Goal: Check status: Check status

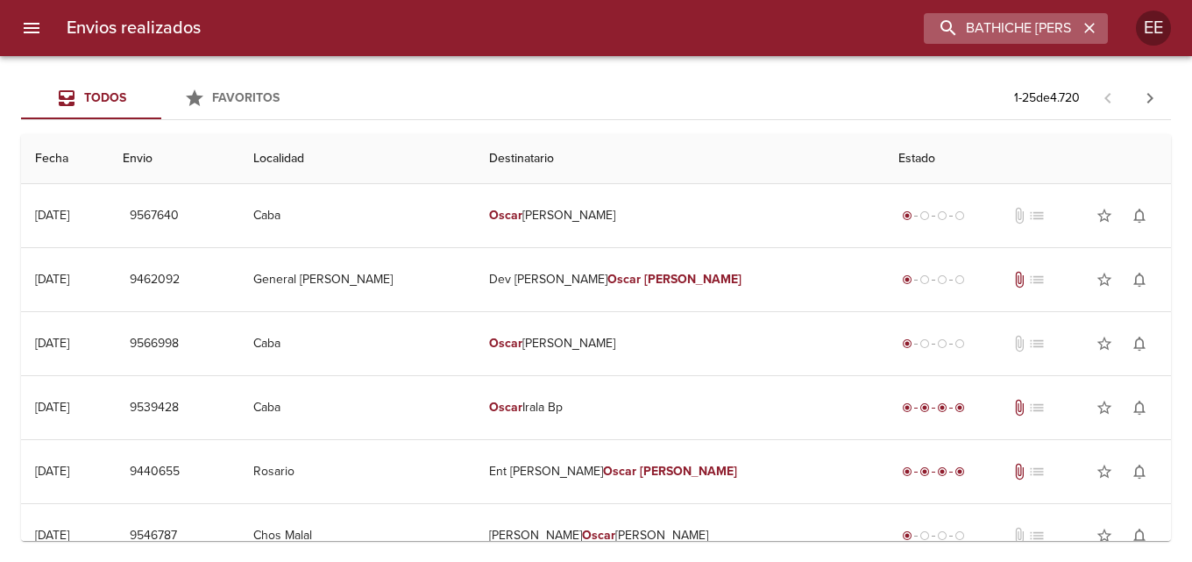
click at [961, 29] on input "BATHICHE [PERSON_NAME]" at bounding box center [1001, 28] width 154 height 31
click at [1062, 18] on input "BATHICHE [PERSON_NAME]" at bounding box center [1001, 28] width 154 height 31
click at [1062, 19] on input "BATHICHE [PERSON_NAME]" at bounding box center [1001, 28] width 154 height 31
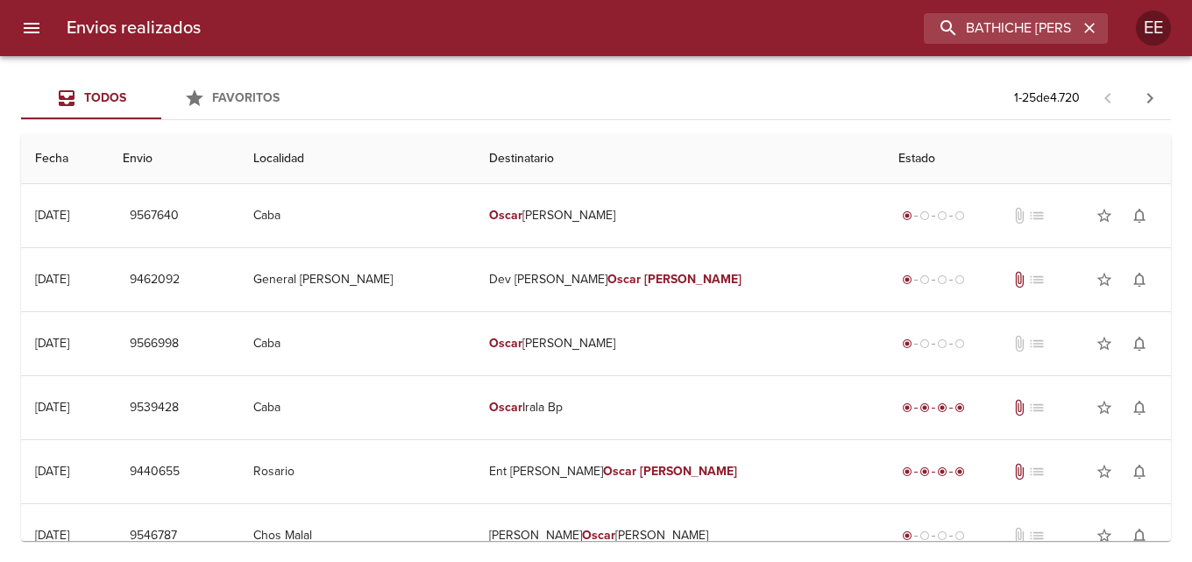
click at [55, 98] on span "Todos" at bounding box center [91, 99] width 119 height 22
click at [46, 23] on button "menu" at bounding box center [32, 28] width 42 height 42
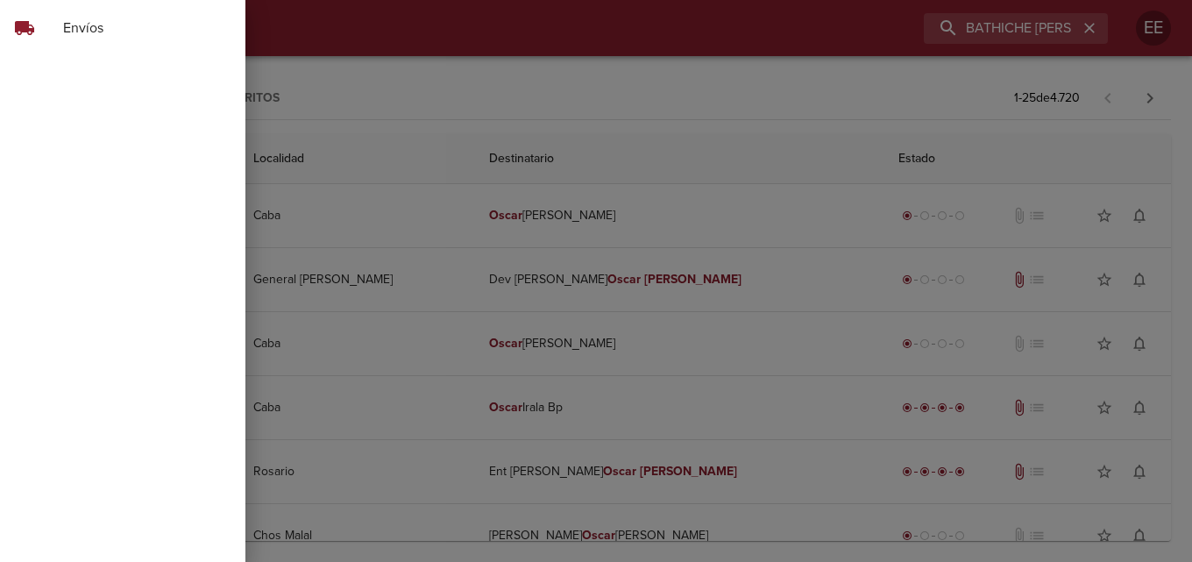
click at [58, 27] on div "local_shipping" at bounding box center [38, 28] width 49 height 21
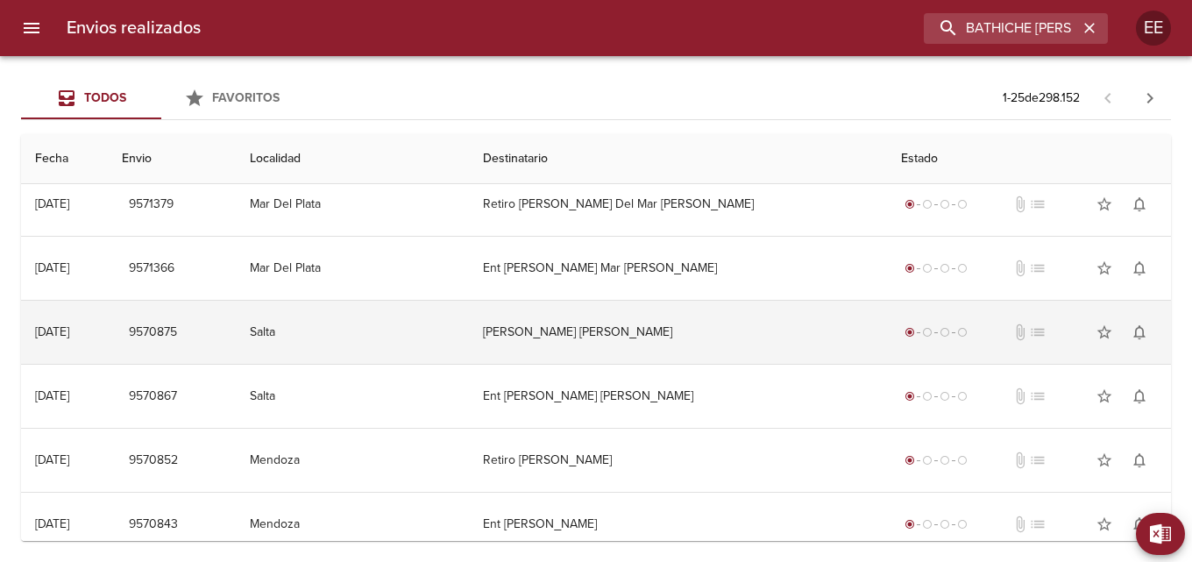
scroll to position [1243, 0]
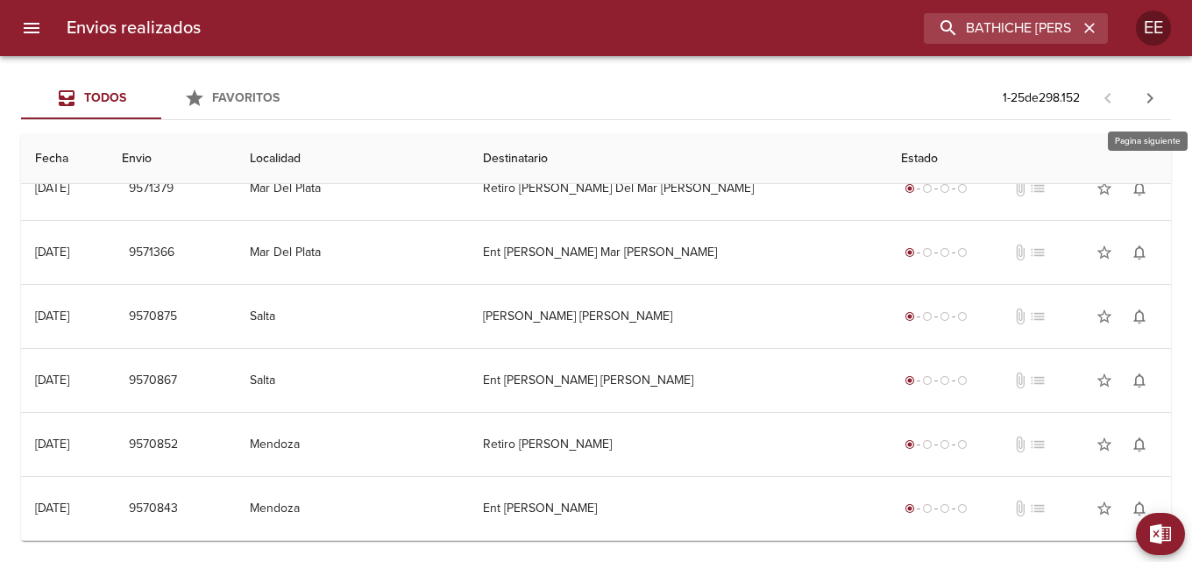
click at [1149, 103] on icon "button" at bounding box center [1150, 98] width 6 height 11
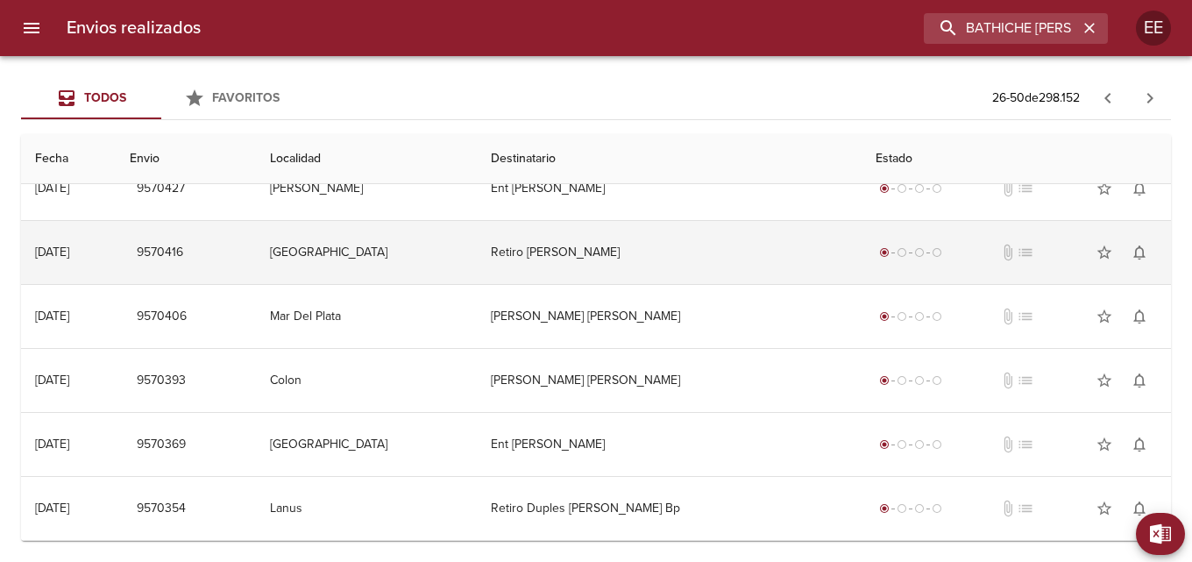
scroll to position [0, 0]
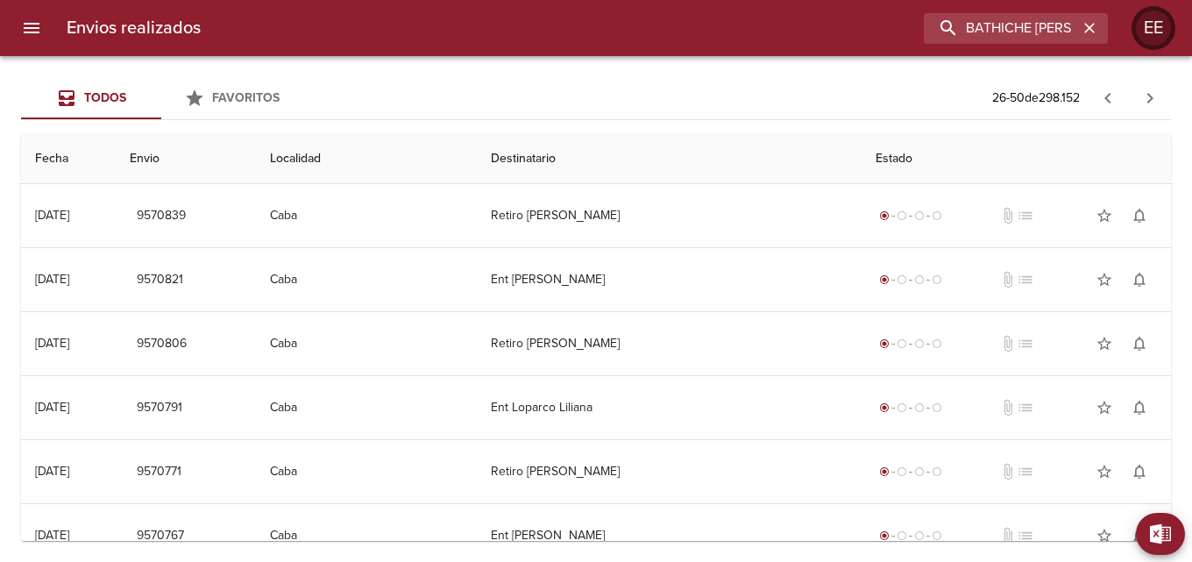
click at [1158, 18] on div "EE" at bounding box center [1153, 28] width 35 height 35
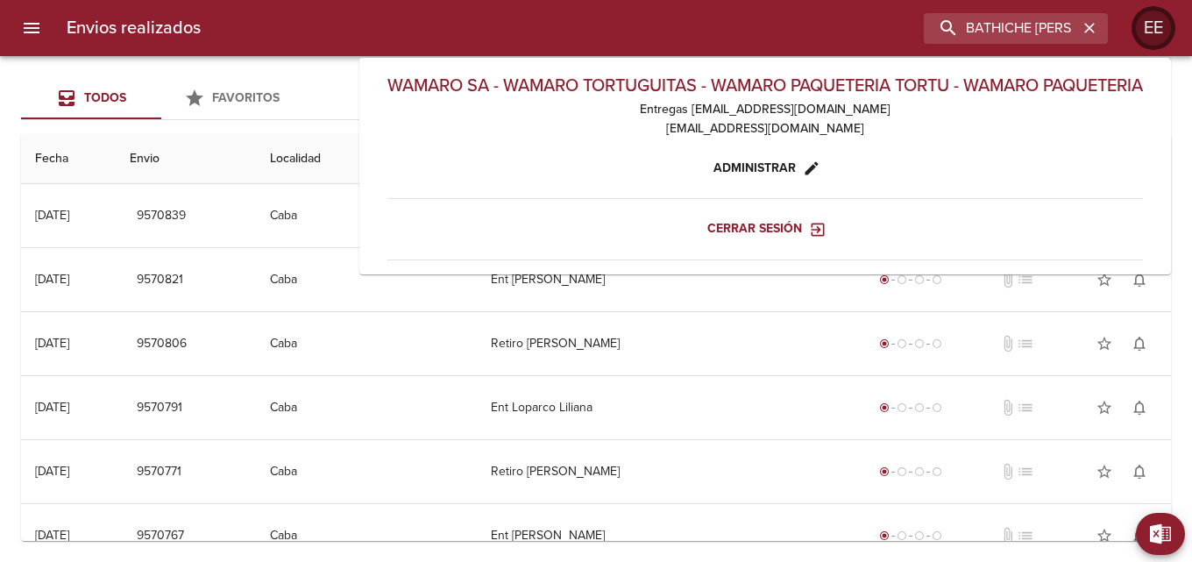
click at [1158, 18] on div "EE" at bounding box center [1153, 28] width 35 height 35
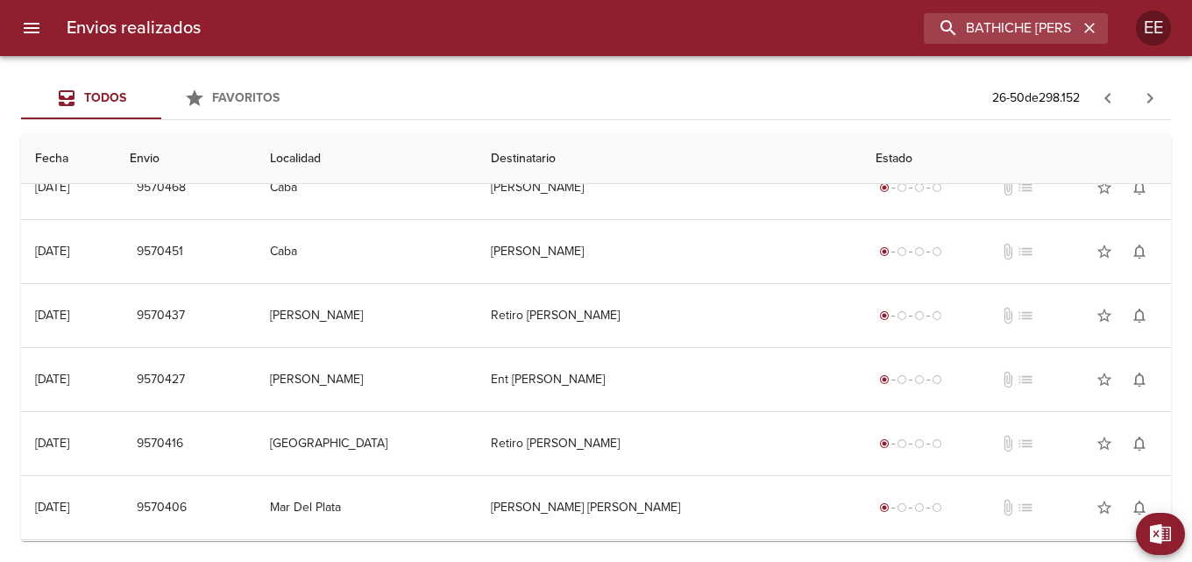
scroll to position [1243, 0]
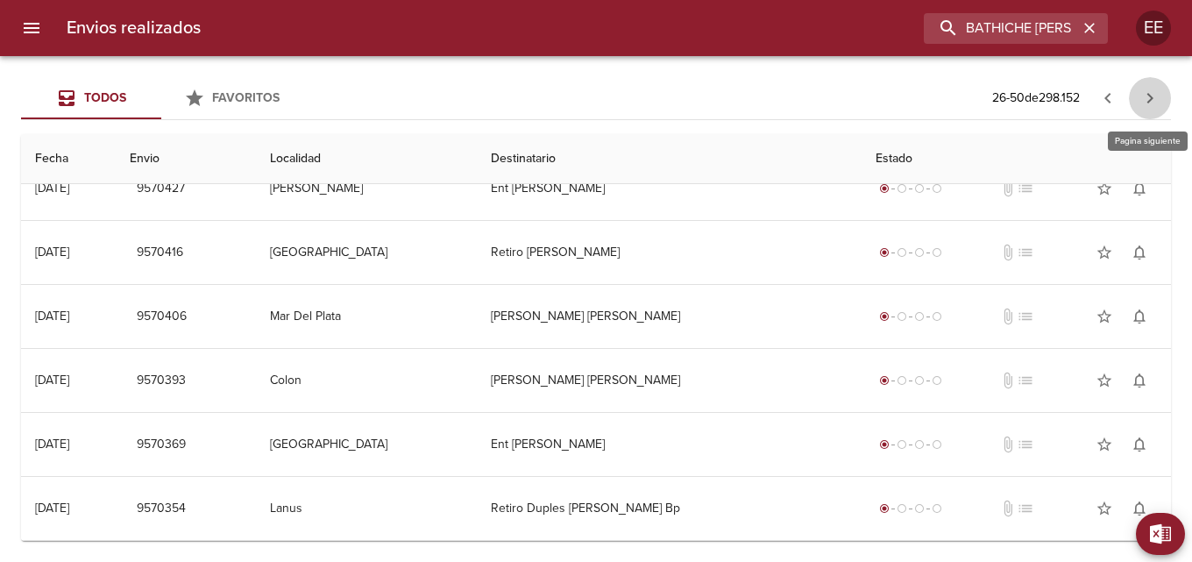
click at [1152, 97] on icon "button" at bounding box center [1150, 98] width 6 height 11
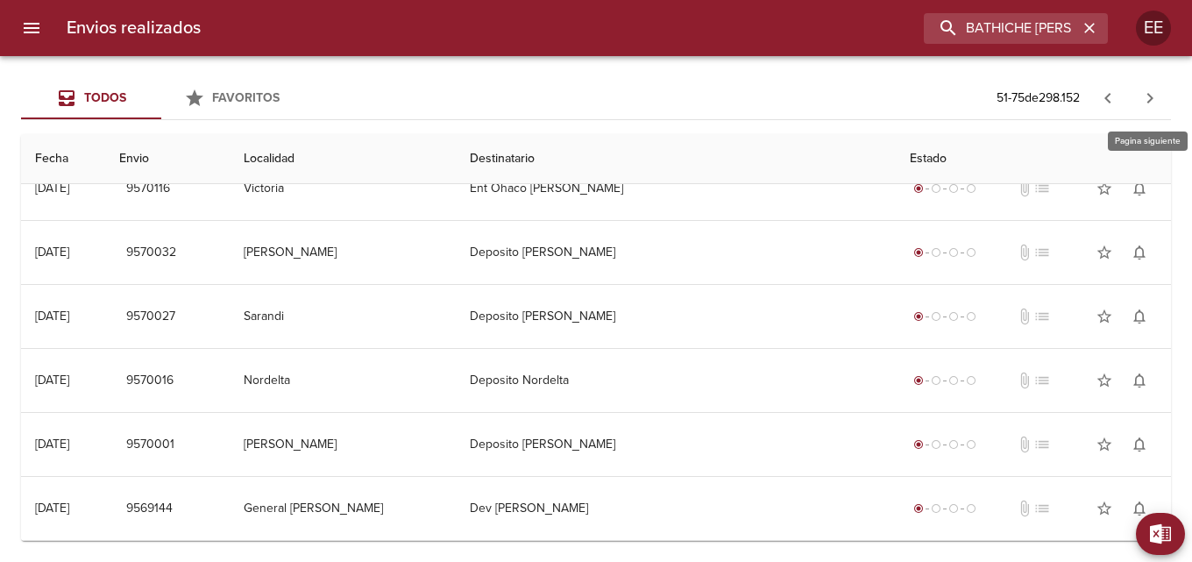
click at [1147, 97] on icon "button" at bounding box center [1149, 98] width 21 height 21
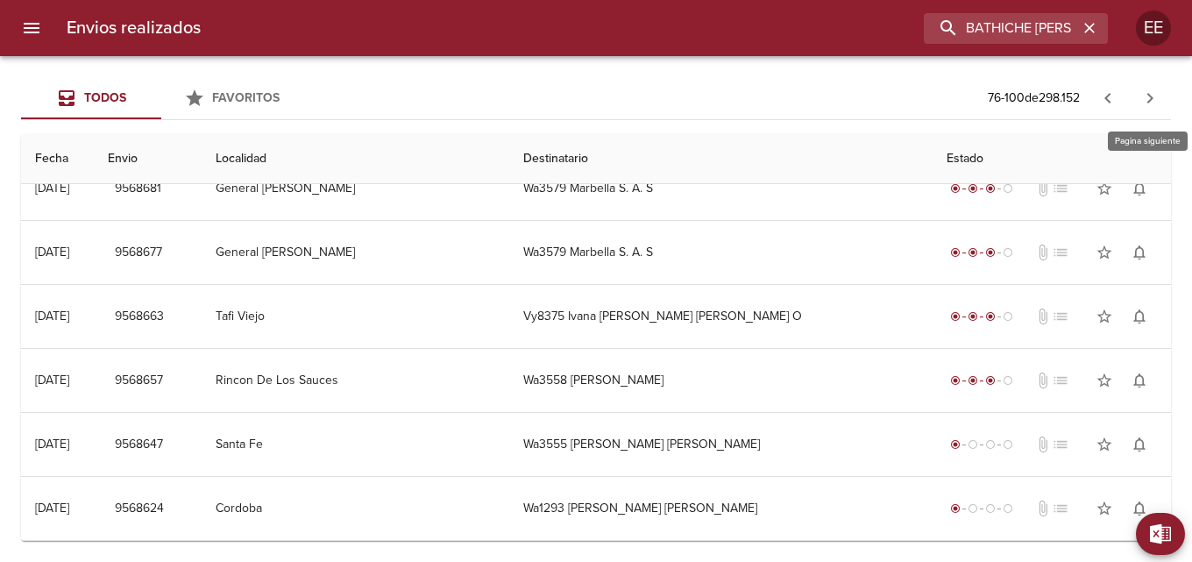
click at [1149, 96] on icon "button" at bounding box center [1149, 98] width 21 height 21
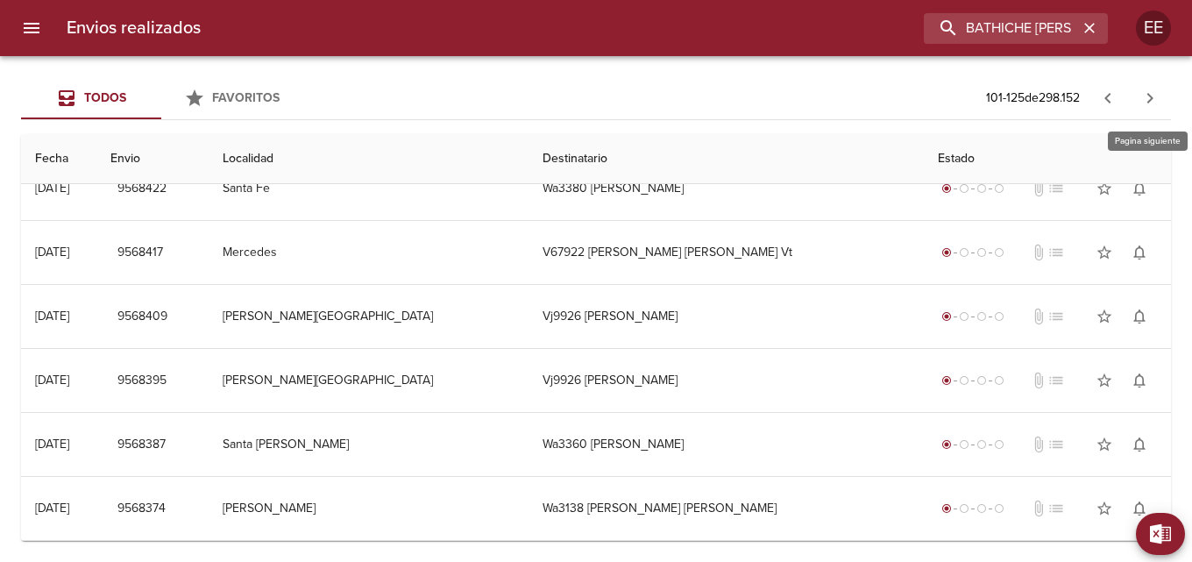
click at [1146, 100] on icon "button" at bounding box center [1149, 98] width 21 height 21
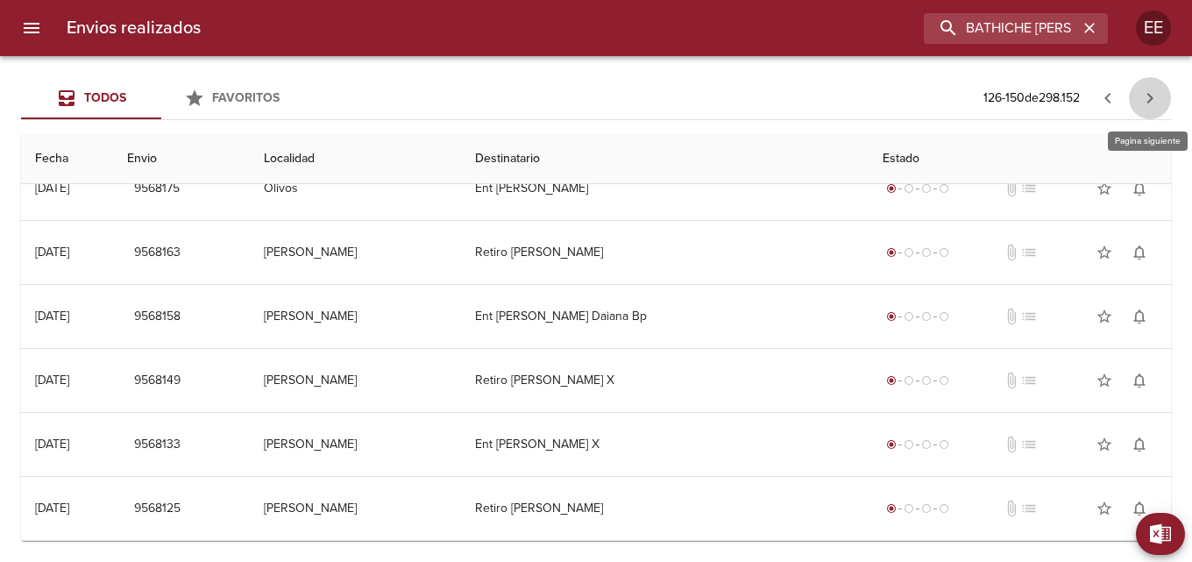
click at [1150, 99] on icon "button" at bounding box center [1149, 98] width 21 height 21
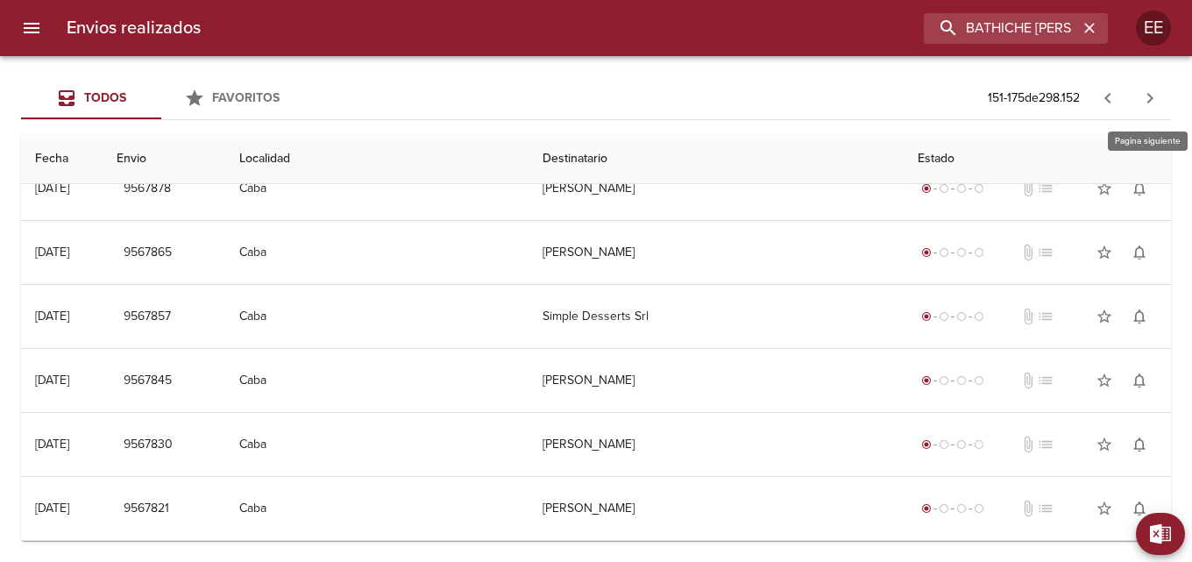
click at [1149, 107] on icon "button" at bounding box center [1149, 98] width 21 height 21
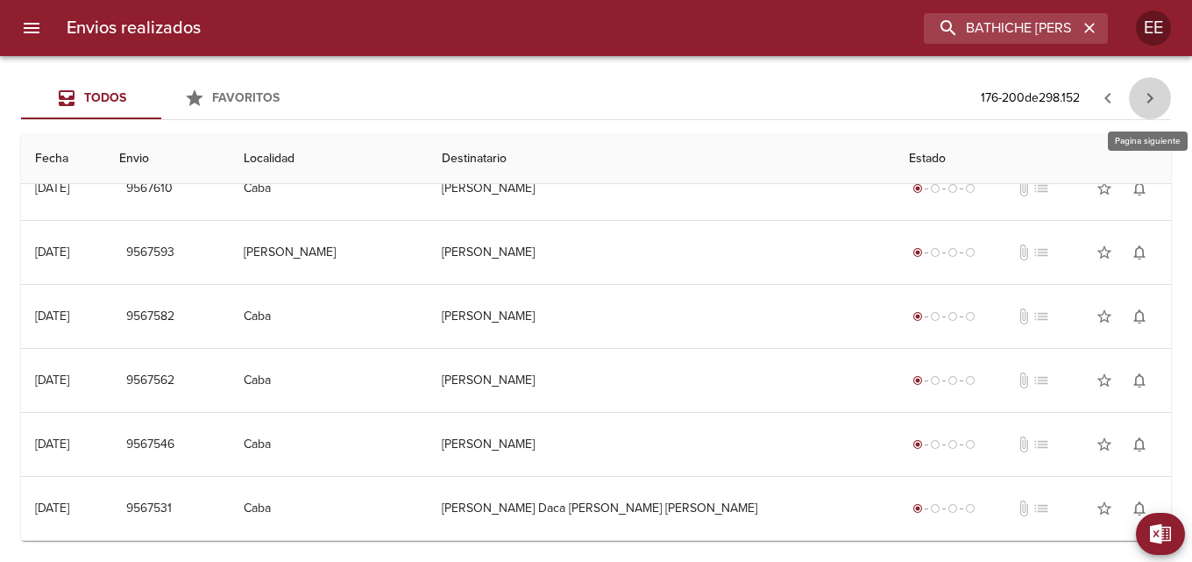
click at [1152, 101] on icon "button" at bounding box center [1149, 98] width 21 height 21
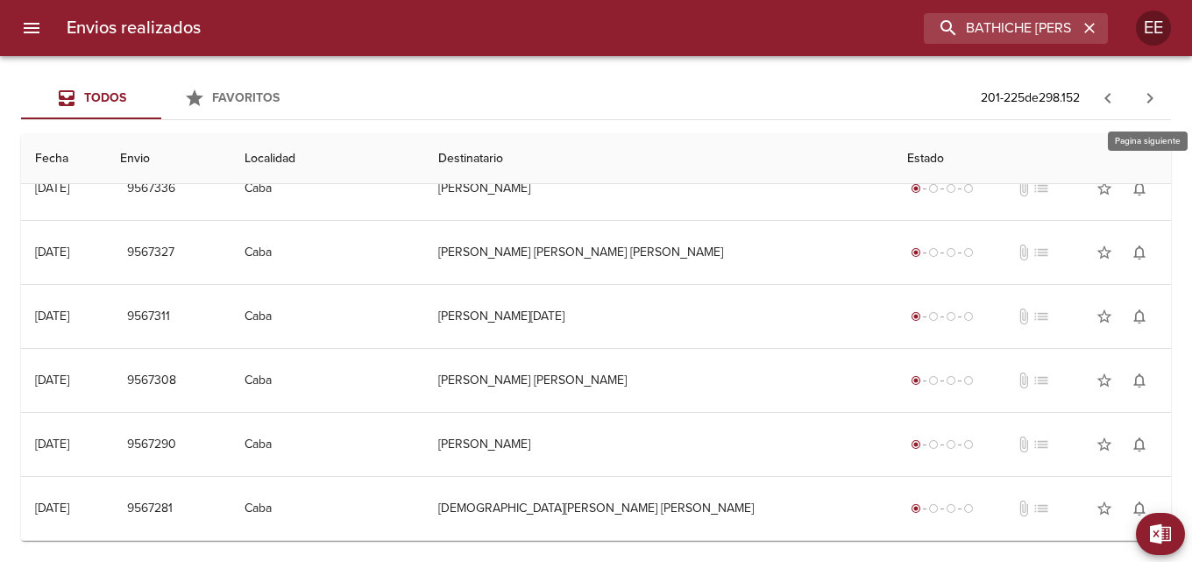
click at [1148, 95] on icon "button" at bounding box center [1150, 98] width 6 height 11
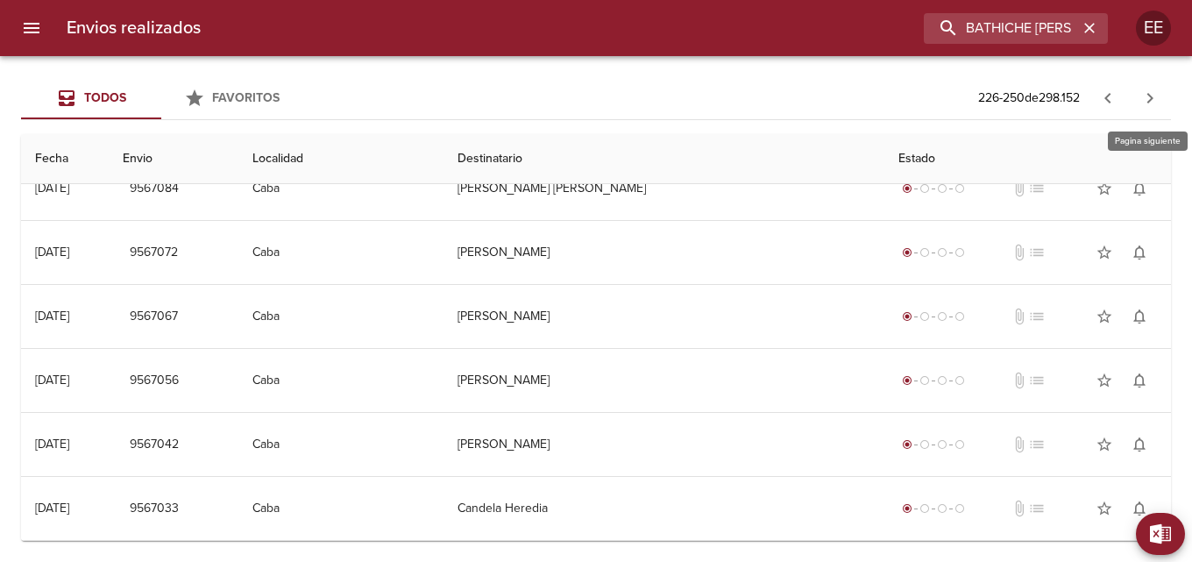
click at [1153, 96] on icon "button" at bounding box center [1149, 98] width 21 height 21
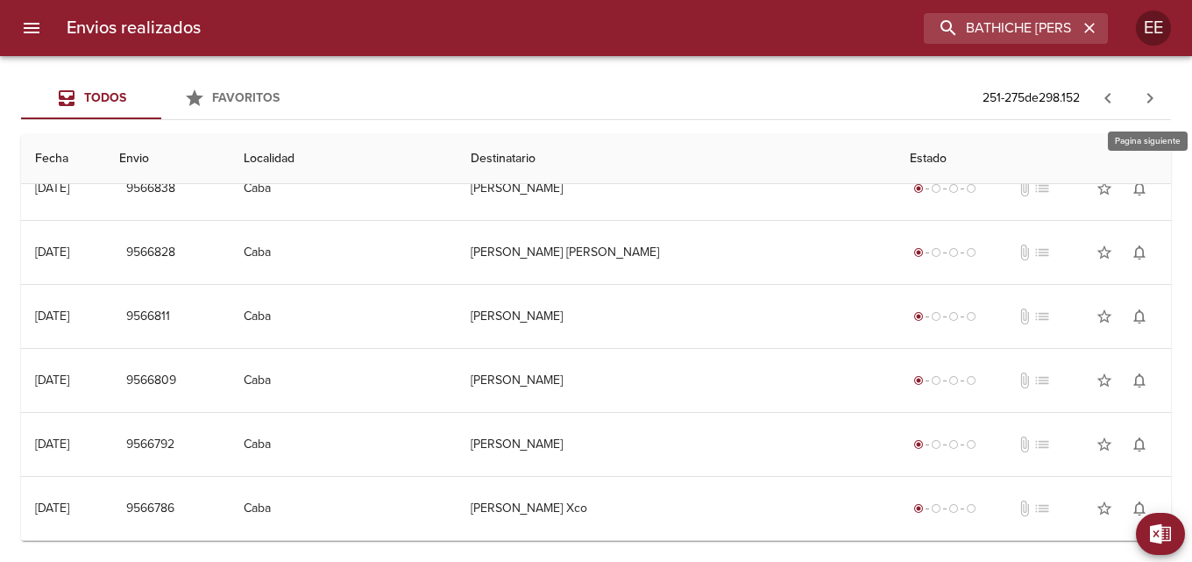
click at [1145, 100] on icon "button" at bounding box center [1149, 98] width 21 height 21
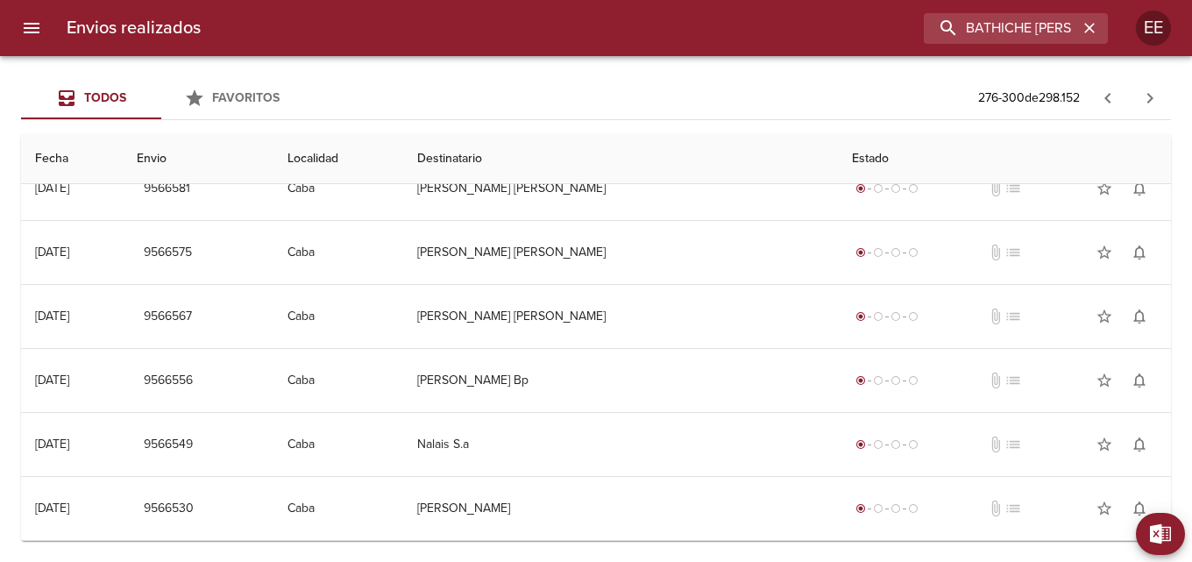
scroll to position [0, 0]
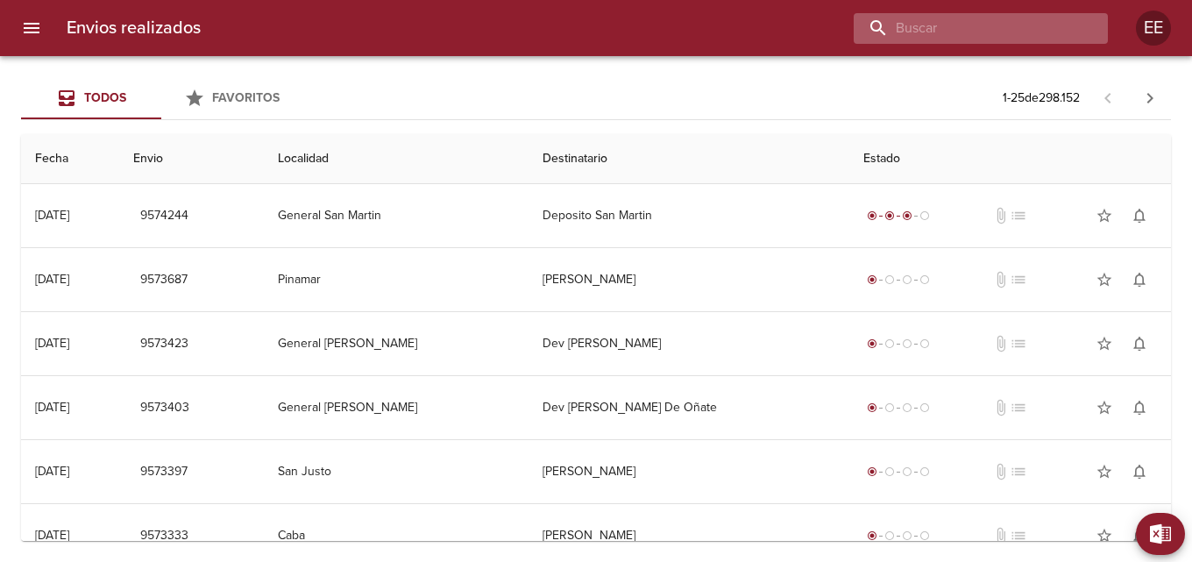
click at [996, 32] on input "buscar" at bounding box center [966, 28] width 224 height 31
type input "BATHICHE"
